Goal: Task Accomplishment & Management: Complete application form

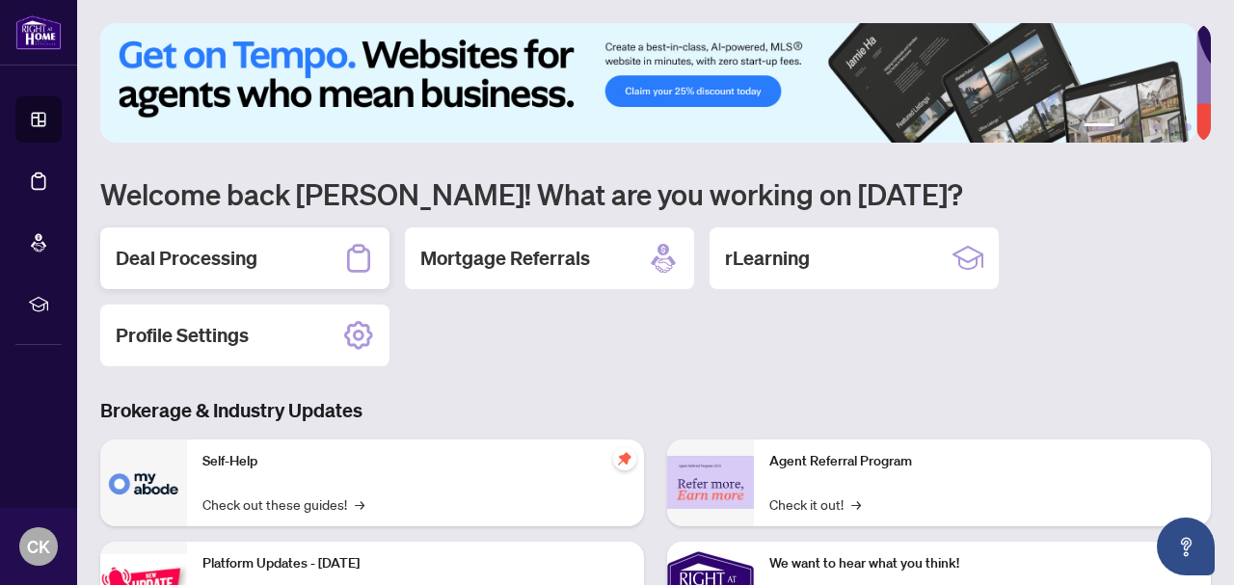
click at [209, 263] on h2 "Deal Processing" at bounding box center [187, 258] width 142 height 27
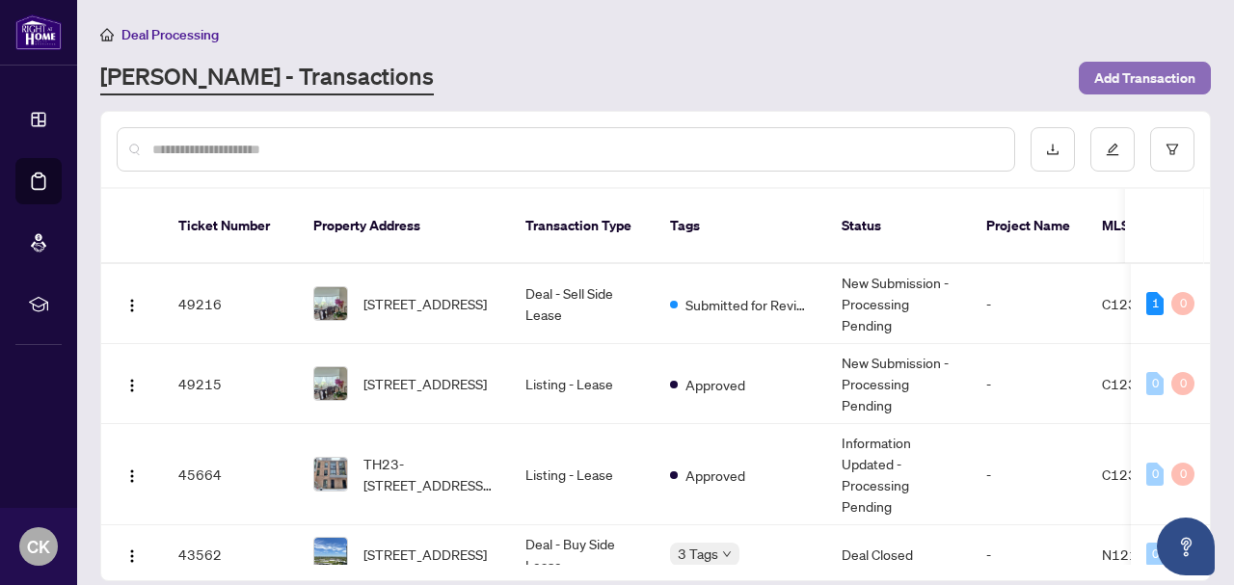
click at [1138, 74] on span "Add Transaction" at bounding box center [1144, 78] width 101 height 31
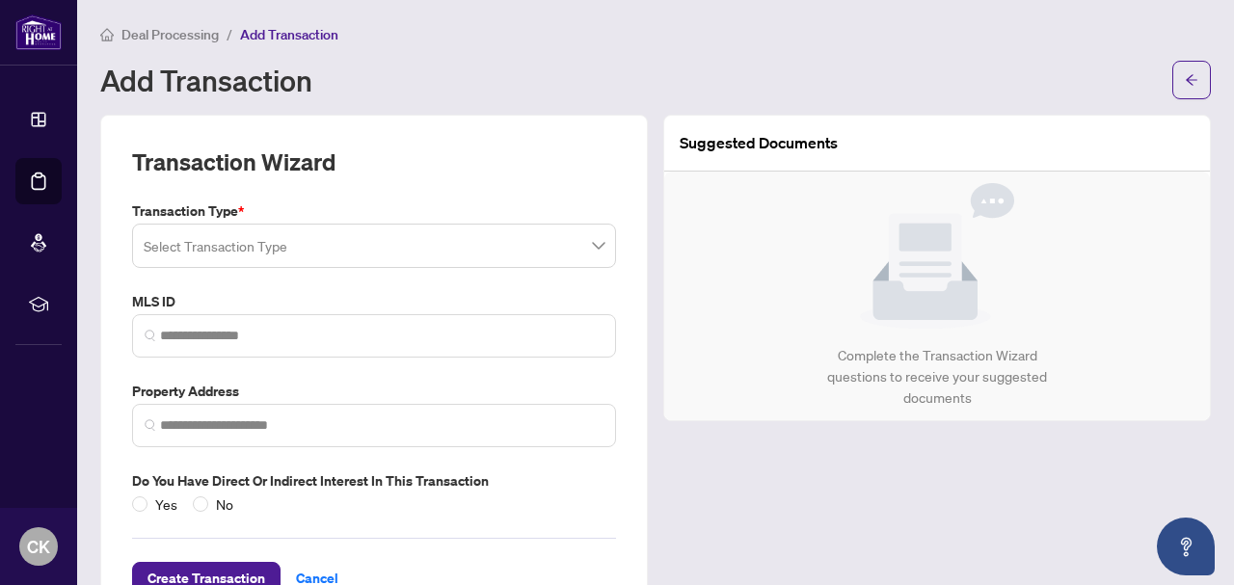
click at [252, 240] on input "search" at bounding box center [366, 249] width 444 height 42
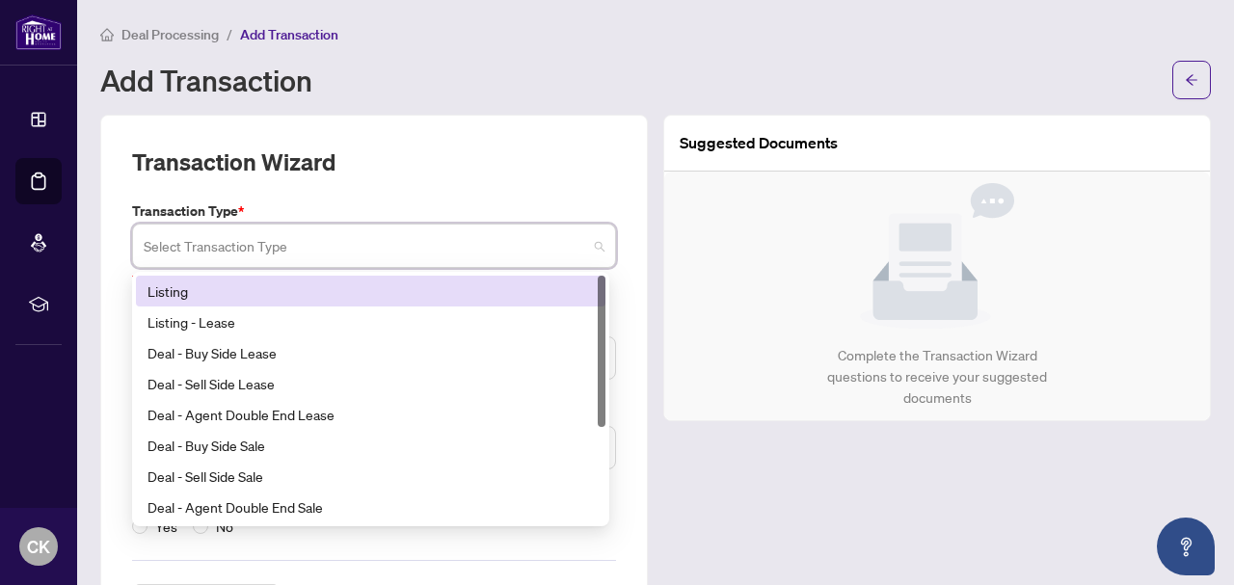
click at [237, 246] on input "search" at bounding box center [366, 249] width 444 height 42
click at [186, 290] on div "Listing" at bounding box center [371, 291] width 446 height 21
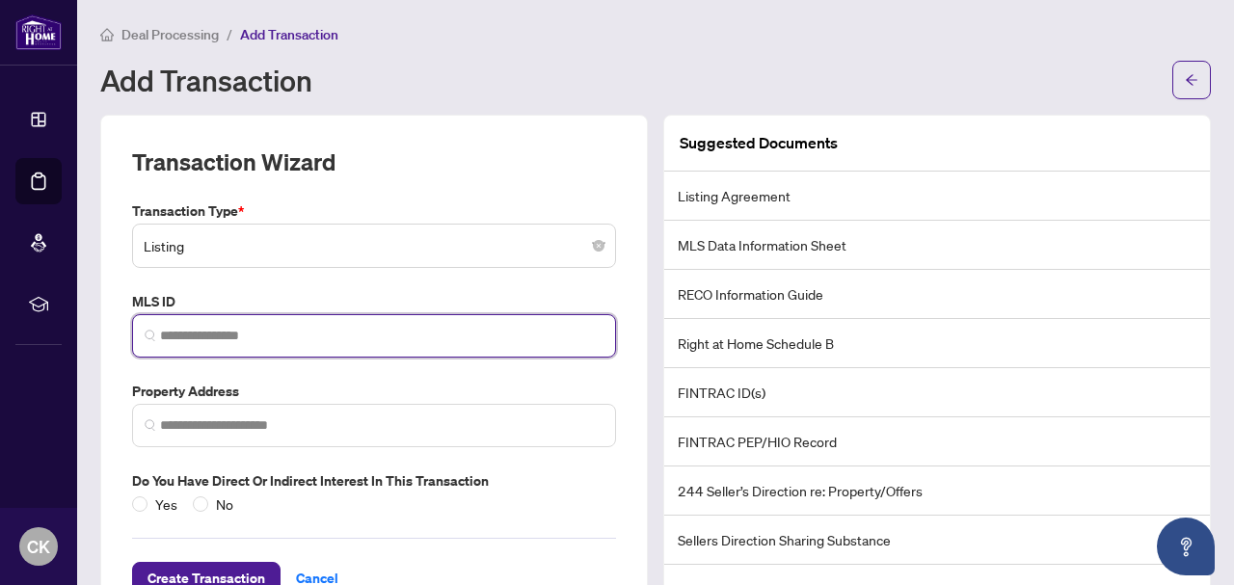
click at [280, 337] on input "search" at bounding box center [382, 336] width 444 height 20
type input "*********"
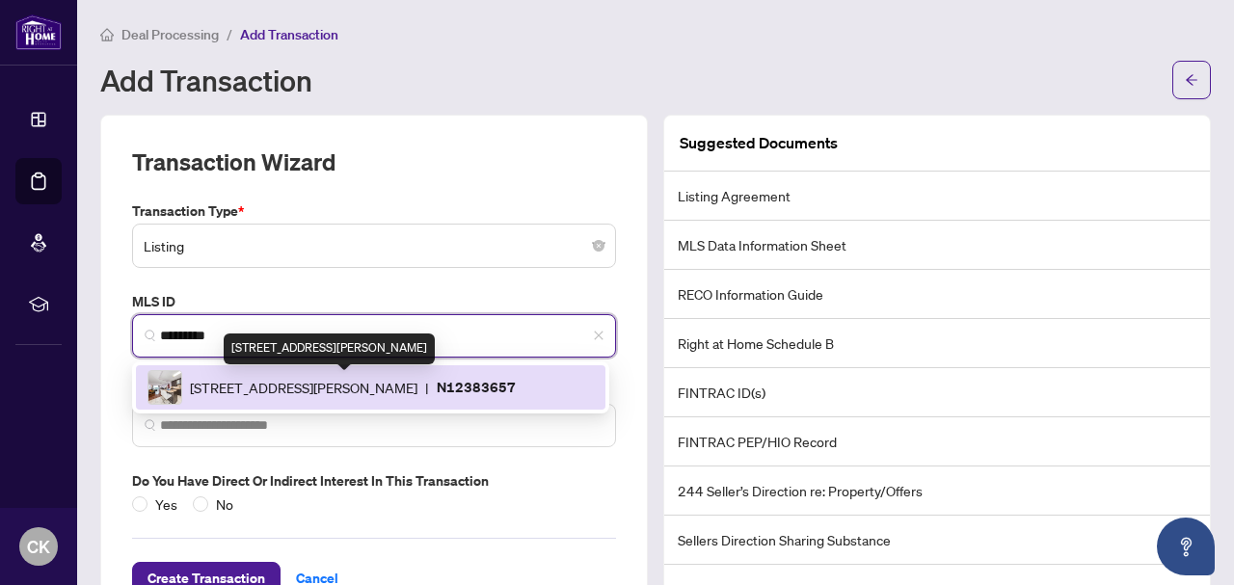
click at [268, 390] on span "[STREET_ADDRESS][PERSON_NAME]" at bounding box center [304, 387] width 228 height 21
type input "**********"
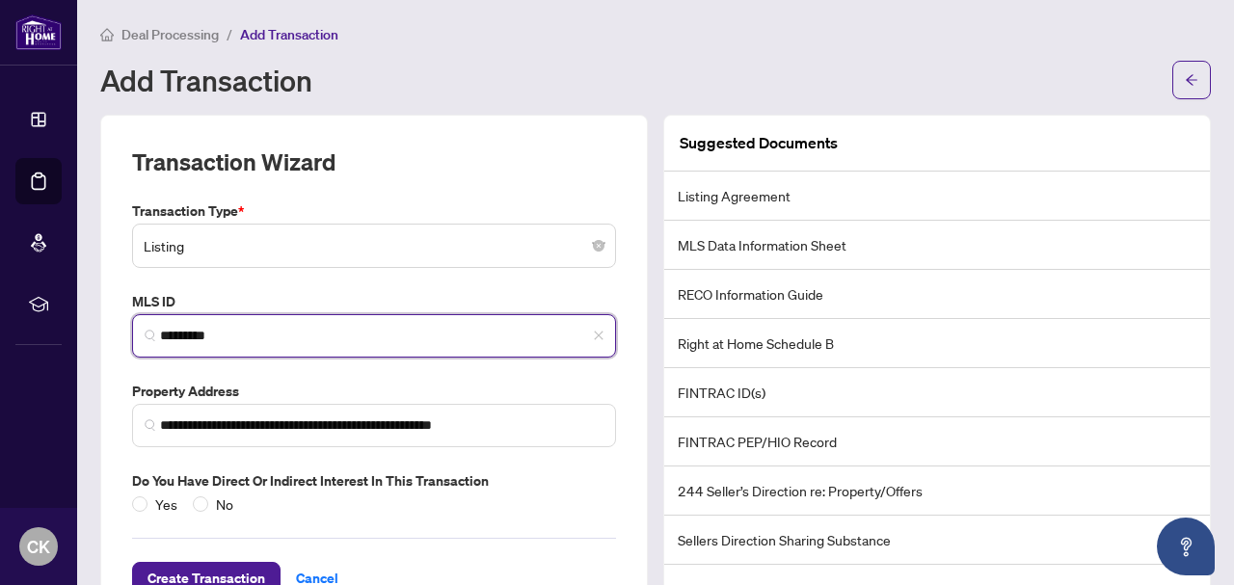
scroll to position [64, 0]
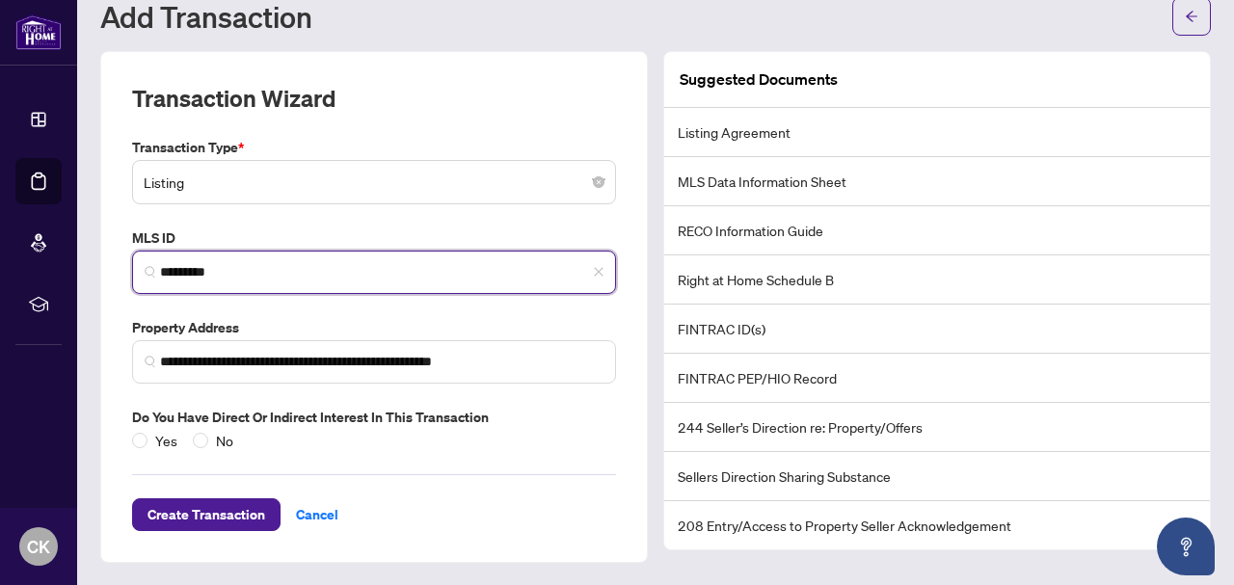
type input "*********"
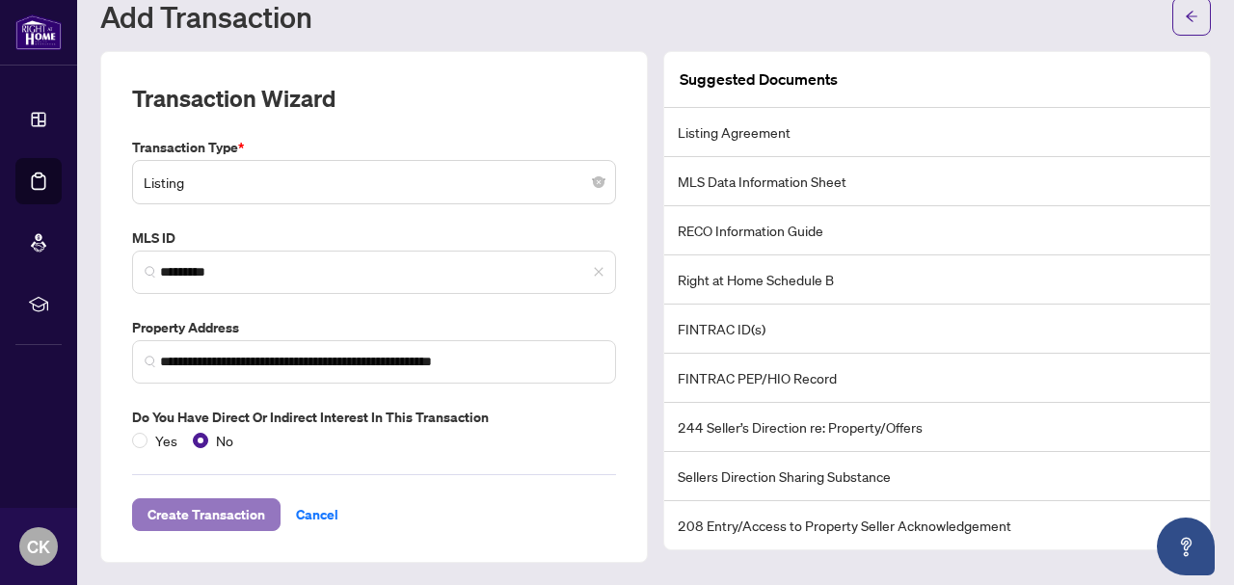
click at [236, 517] on span "Create Transaction" at bounding box center [207, 514] width 118 height 31
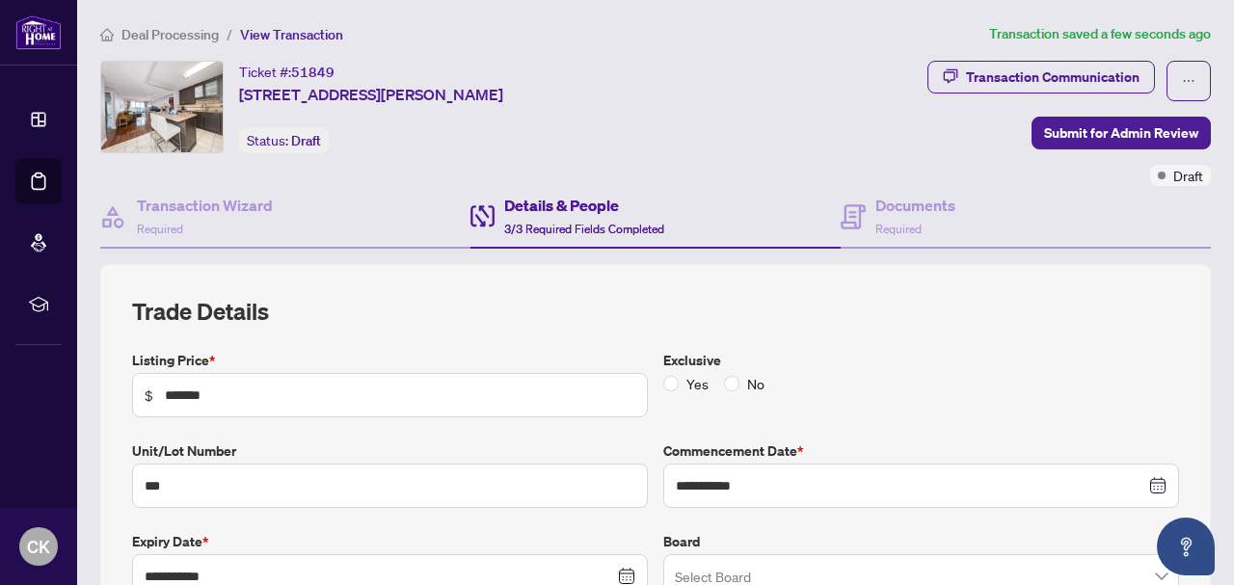
type input "**********"
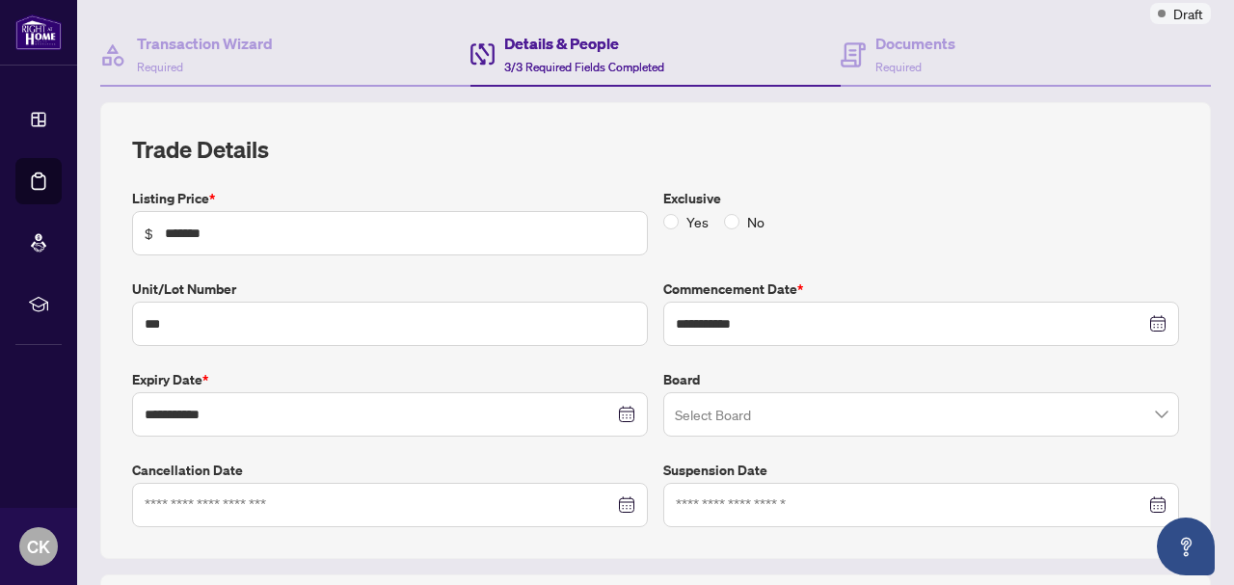
scroll to position [193, 0]
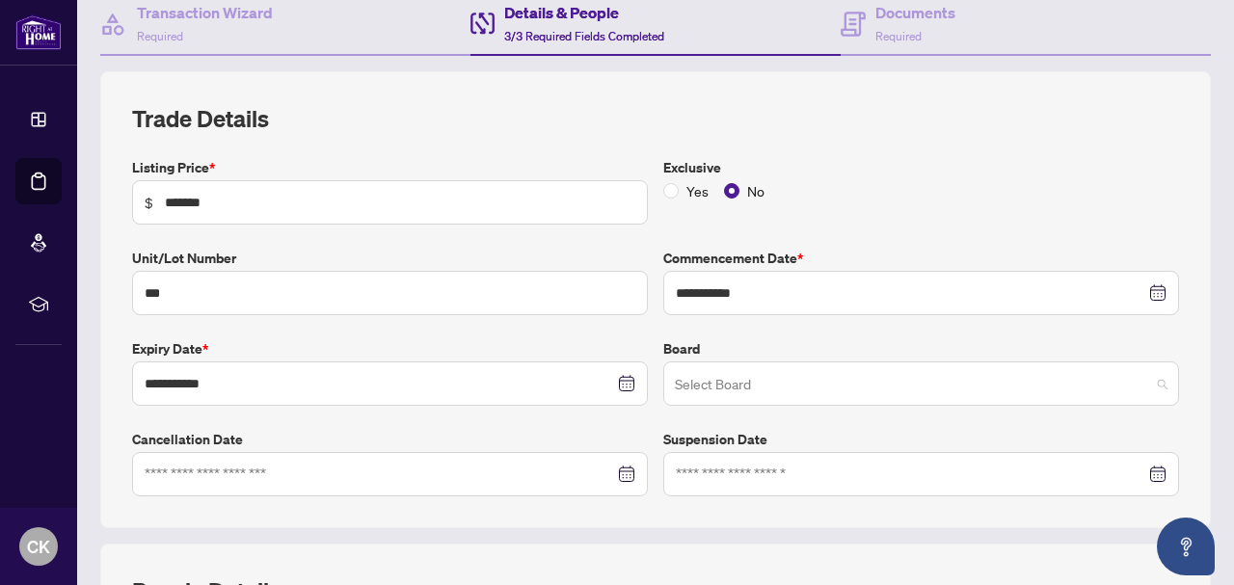
click at [739, 389] on input "search" at bounding box center [912, 386] width 475 height 42
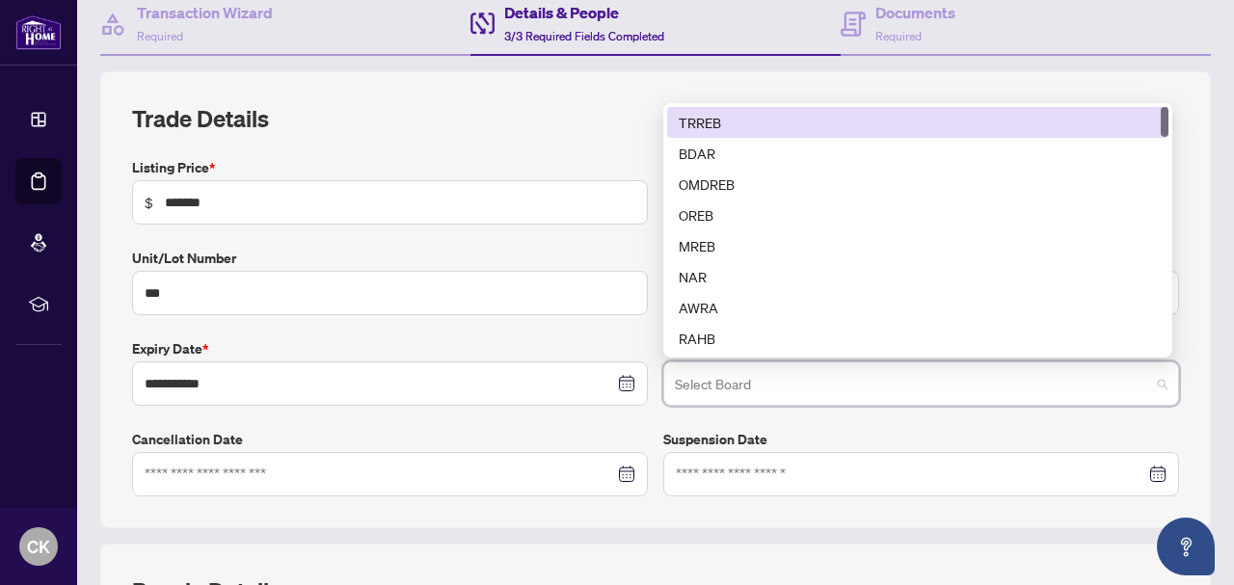
click at [716, 114] on div "TRREB" at bounding box center [918, 122] width 478 height 21
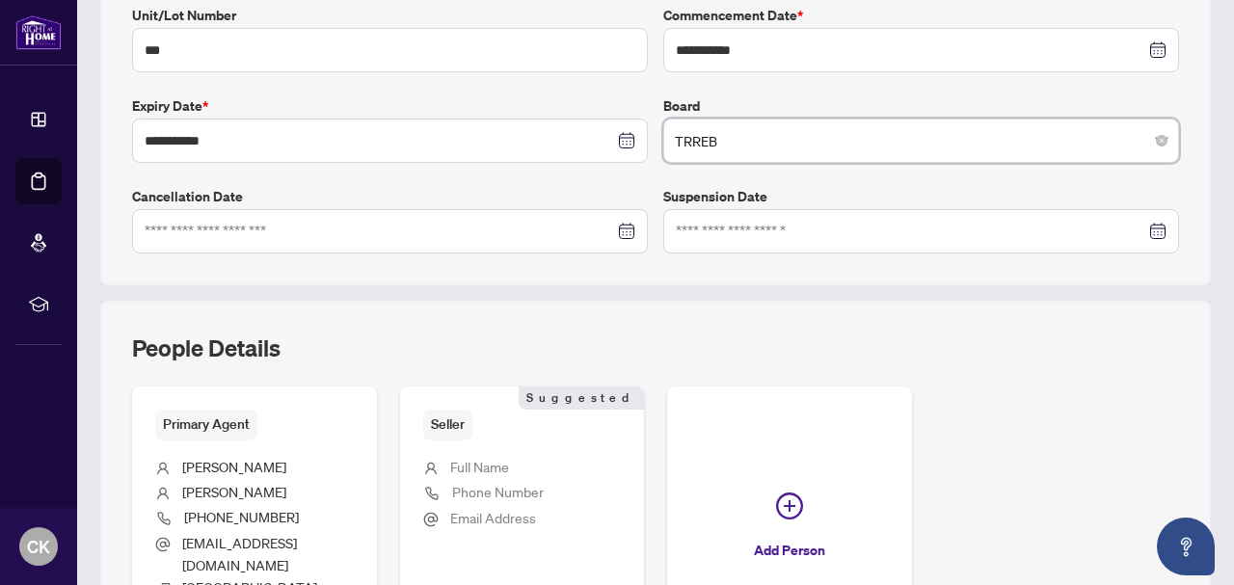
scroll to position [605, 0]
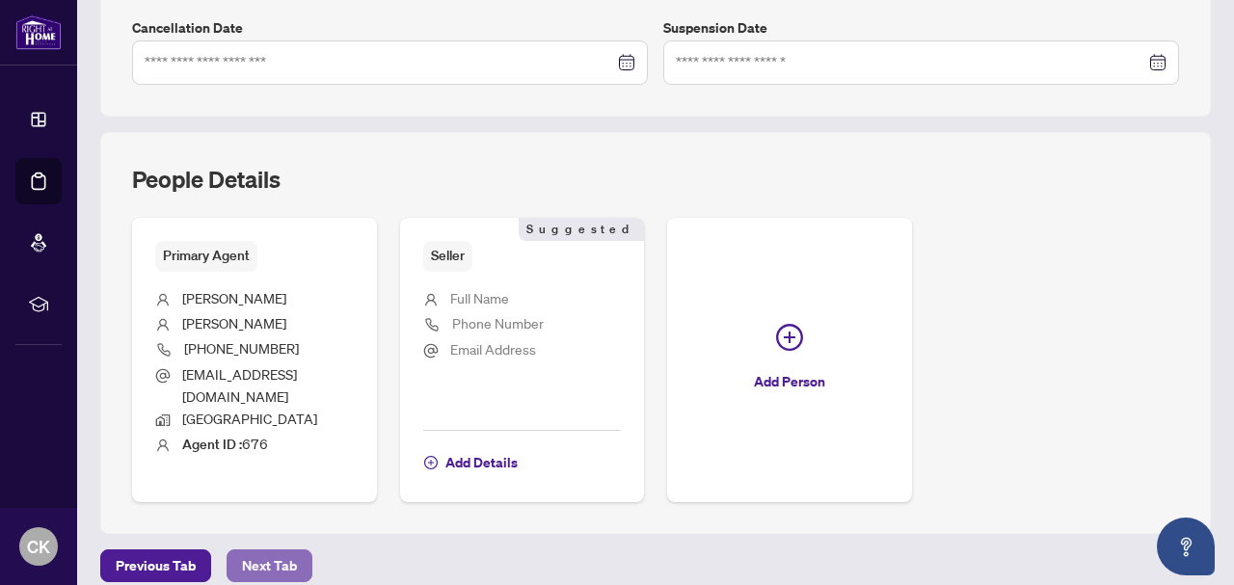
click at [287, 551] on span "Next Tab" at bounding box center [269, 566] width 55 height 31
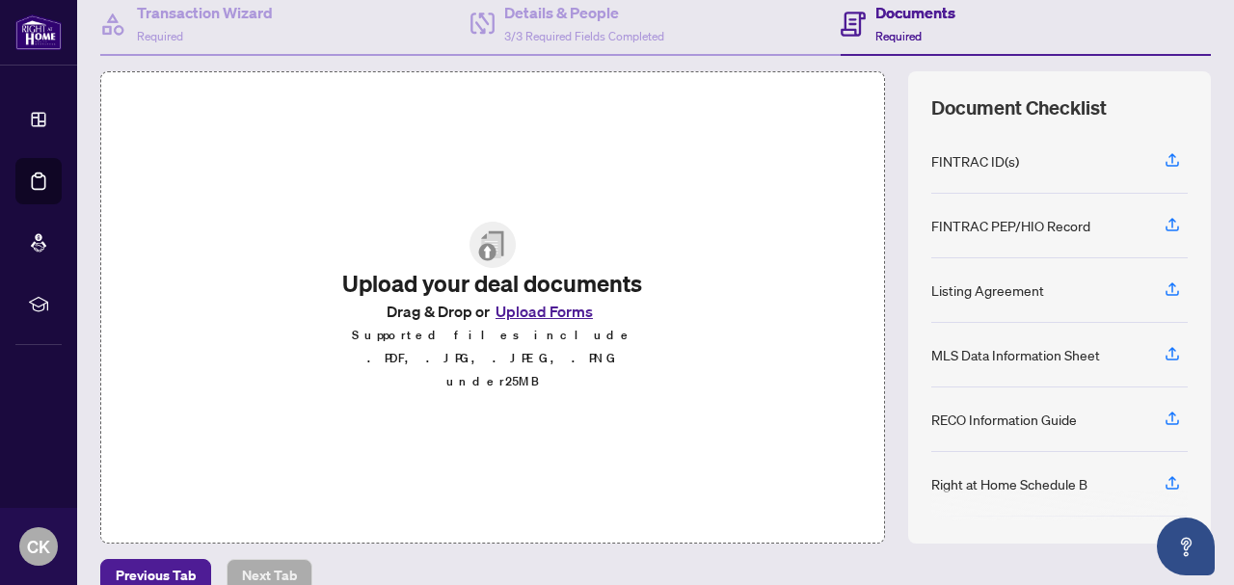
scroll to position [222, 0]
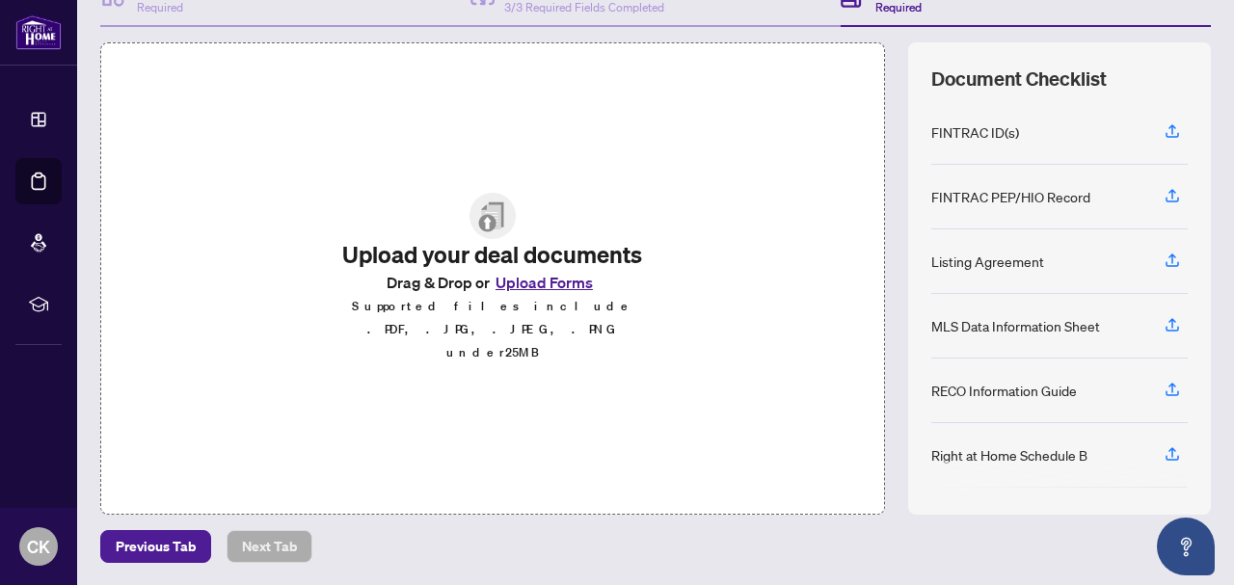
click at [547, 291] on button "Upload Forms" at bounding box center [544, 282] width 109 height 25
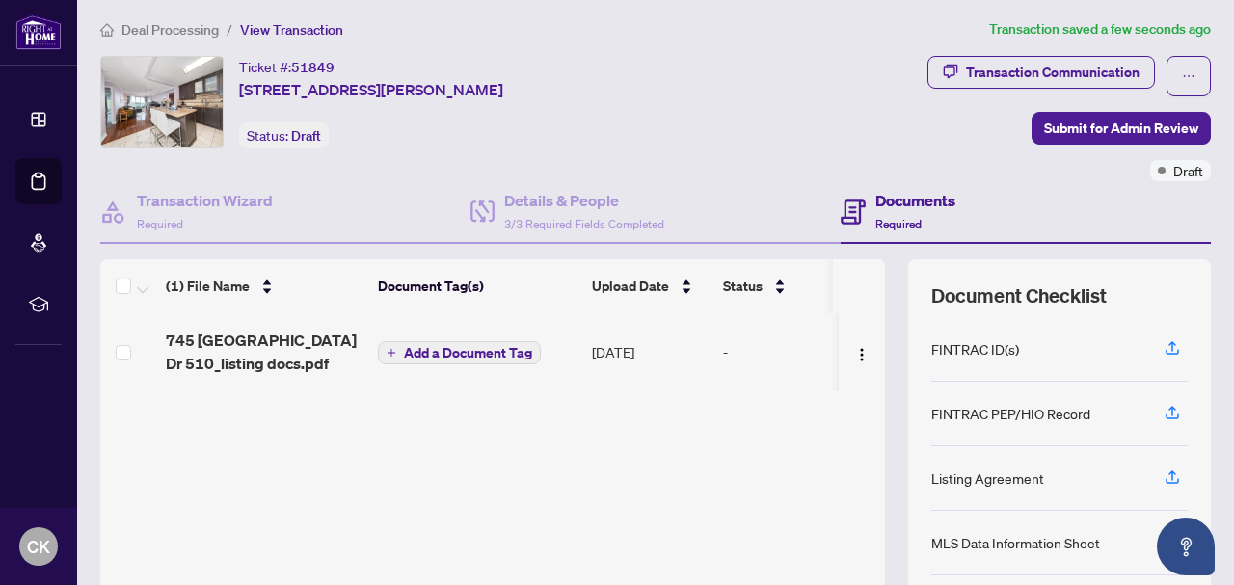
scroll to position [0, 0]
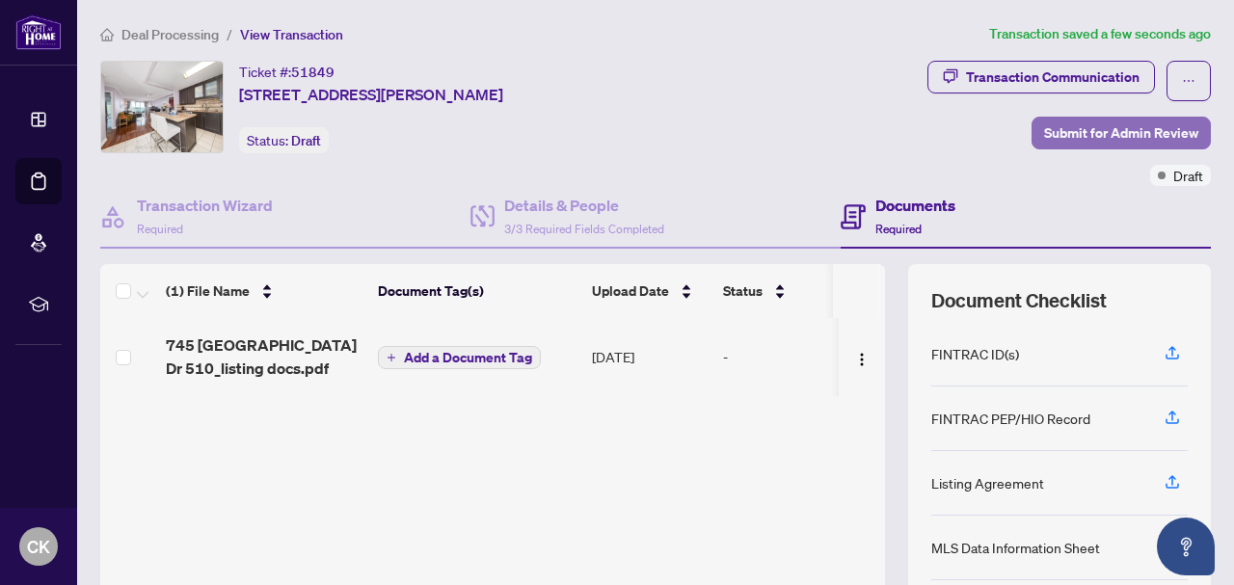
click at [1089, 135] on span "Submit for Admin Review" at bounding box center [1121, 133] width 154 height 31
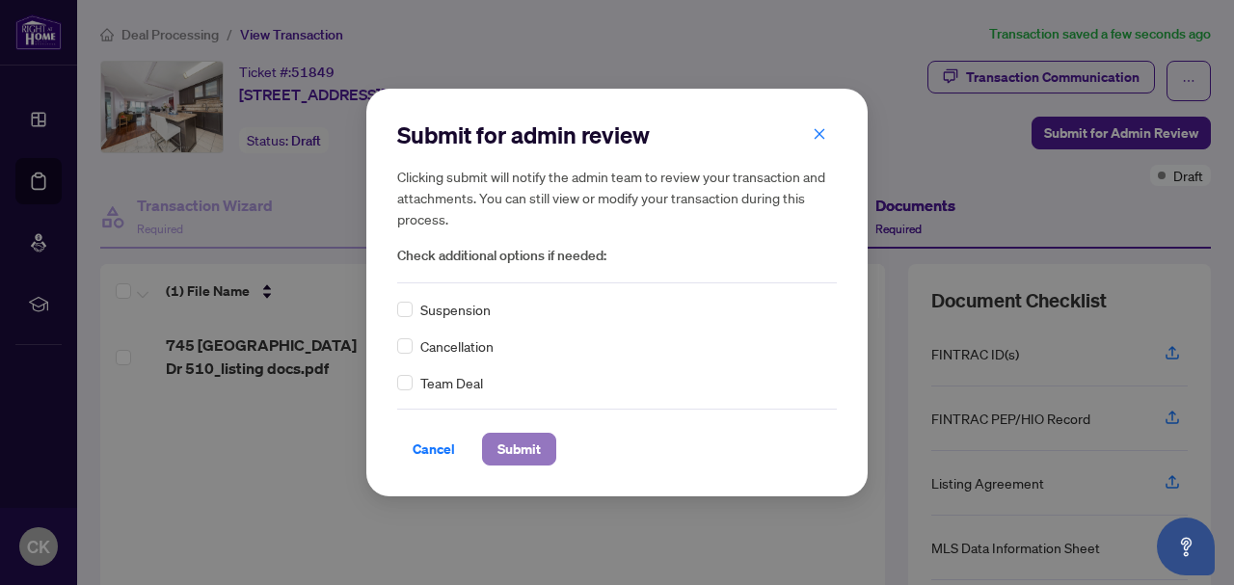
click at [525, 449] on span "Submit" at bounding box center [519, 449] width 43 height 31
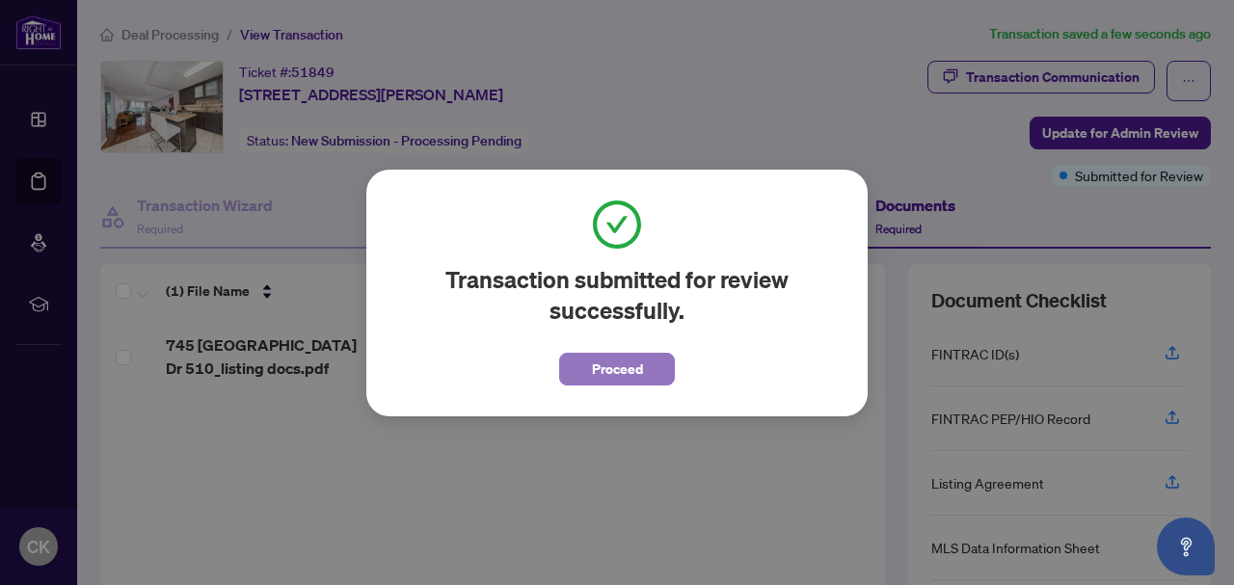
click at [648, 372] on button "Proceed" at bounding box center [617, 369] width 116 height 33
